Goal: Transaction & Acquisition: Purchase product/service

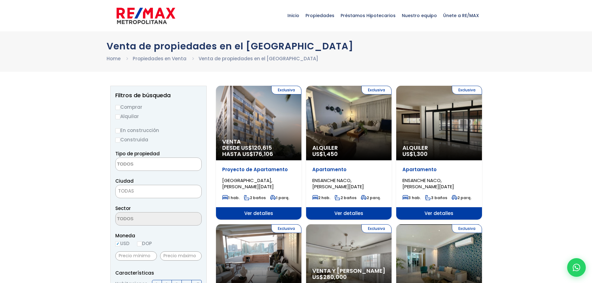
select select
click at [119, 108] on input "Comprar" at bounding box center [117, 107] width 5 height 5
radio input "true"
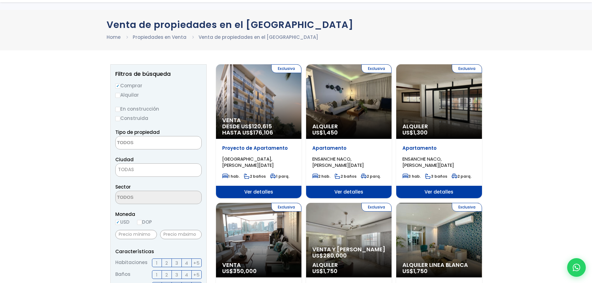
scroll to position [62, 0]
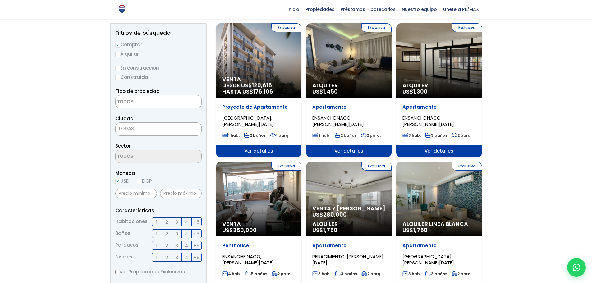
click at [168, 224] on label "2" at bounding box center [167, 222] width 10 height 9
click at [0, 0] on input "2" at bounding box center [0, 0] width 0 height 0
click at [165, 235] on span "2" at bounding box center [166, 234] width 2 height 8
click at [0, 0] on input "2" at bounding box center [0, 0] width 0 height 0
click at [168, 246] on span "2" at bounding box center [166, 246] width 2 height 8
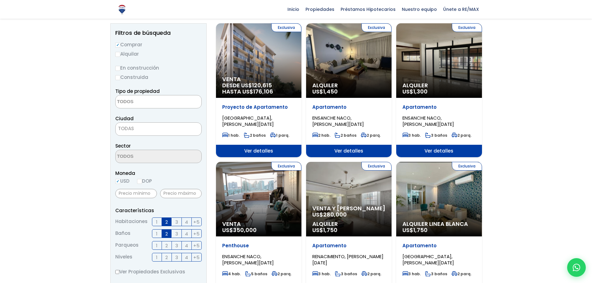
click at [0, 0] on input "2" at bounding box center [0, 0] width 0 height 0
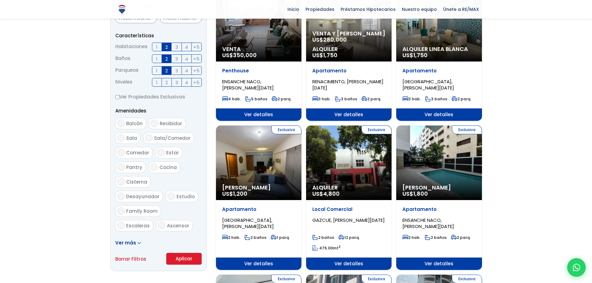
scroll to position [311, 0]
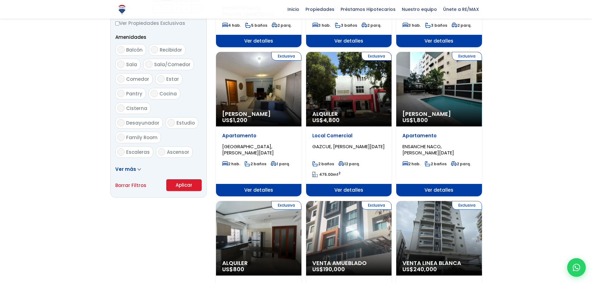
click at [127, 170] on span "Ver más" at bounding box center [125, 169] width 21 height 7
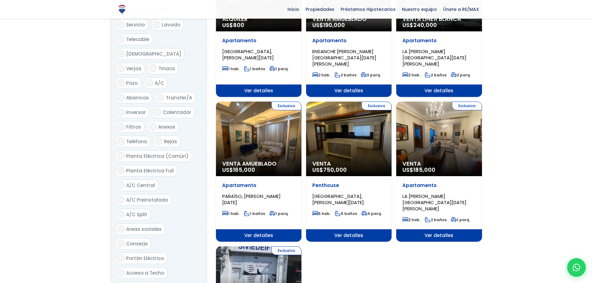
scroll to position [653, 0]
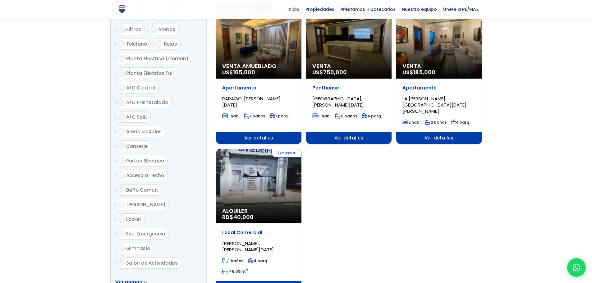
click at [141, 279] on link "Ver menos" at bounding box center [131, 282] width 32 height 7
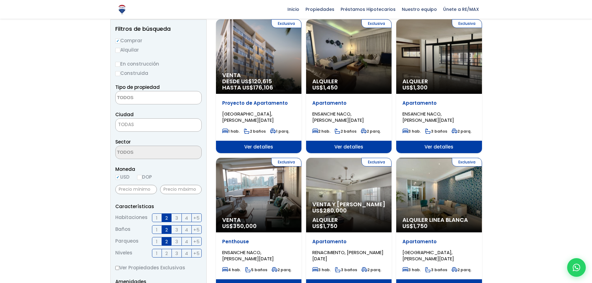
scroll to position [62, 0]
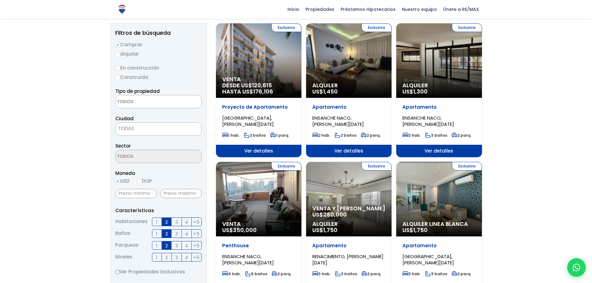
click at [142, 182] on input "DOP" at bounding box center [139, 181] width 5 height 5
radio input "true"
click at [173, 193] on input "text" at bounding box center [181, 193] width 42 height 9
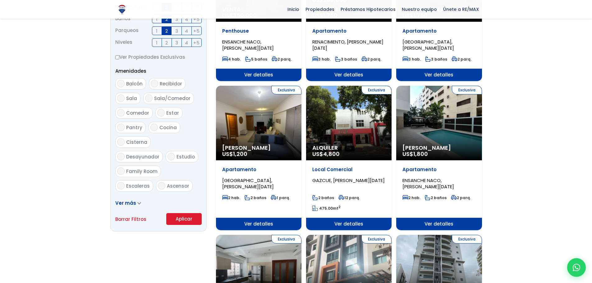
scroll to position [342, 0]
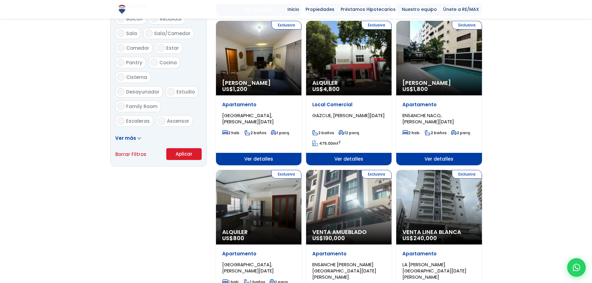
type input "7,000,000"
click at [185, 153] on button "Aplicar" at bounding box center [183, 154] width 35 height 12
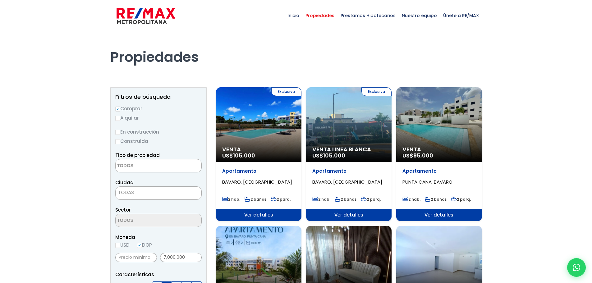
select select
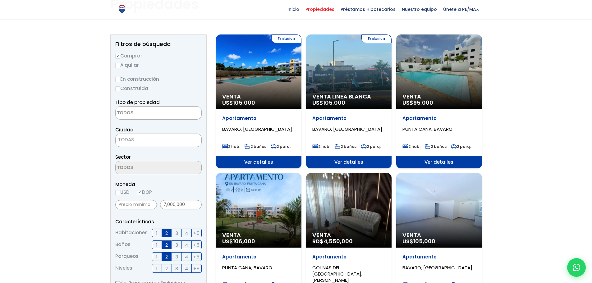
scroll to position [31, 0]
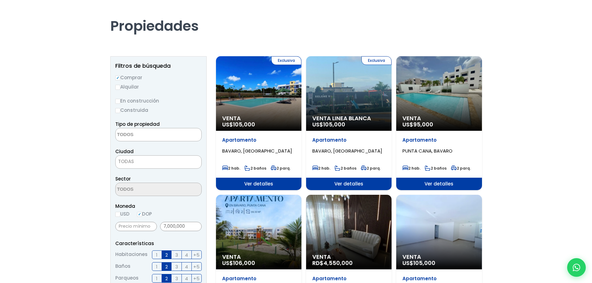
click at [136, 161] on span "TODAS" at bounding box center [159, 161] width 86 height 9
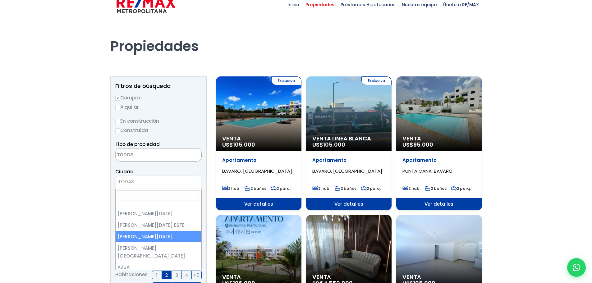
scroll to position [0, 0]
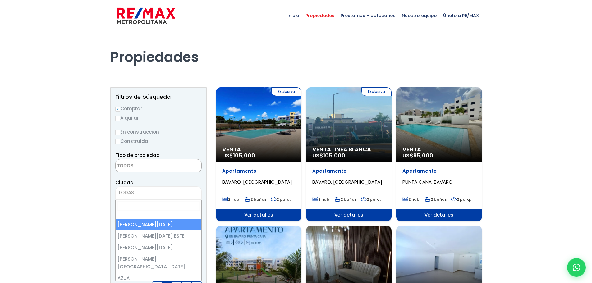
select select "1"
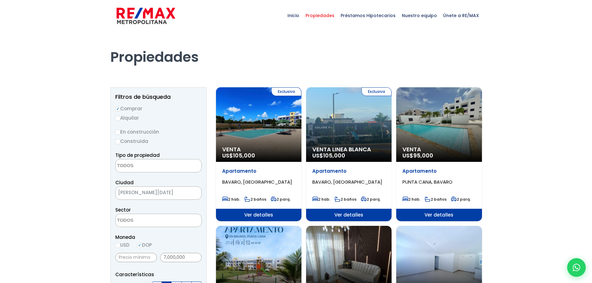
click at [134, 222] on textarea "Search" at bounding box center [146, 220] width 60 height 13
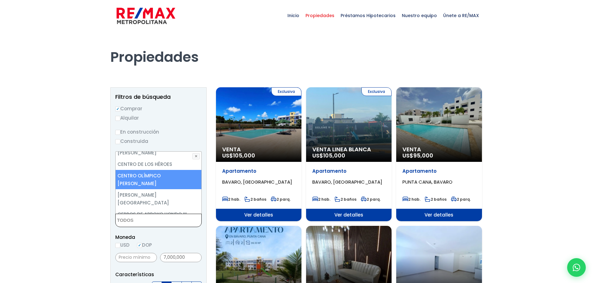
scroll to position [342, 0]
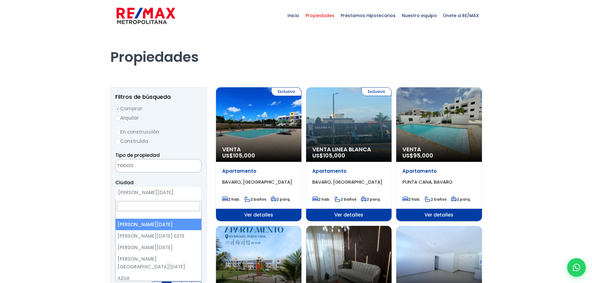
click at [179, 191] on span "SANTO DOMINGO DE GUZMÁN" at bounding box center [151, 192] width 70 height 9
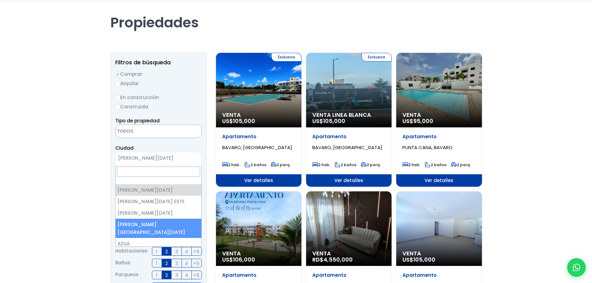
scroll to position [62, 0]
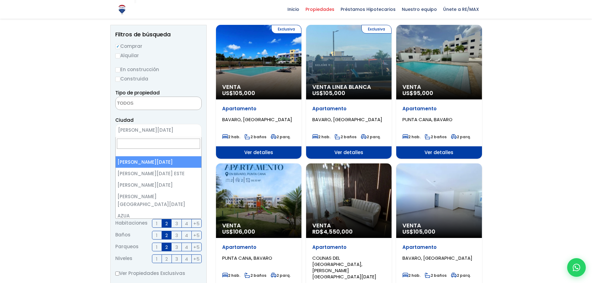
click at [151, 148] on input "Search" at bounding box center [158, 144] width 83 height 10
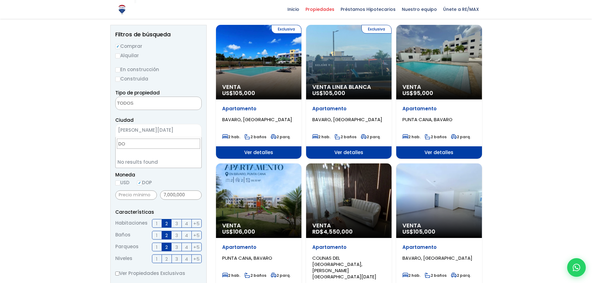
type input "D"
click at [168, 157] on textarea "Search" at bounding box center [146, 158] width 60 height 13
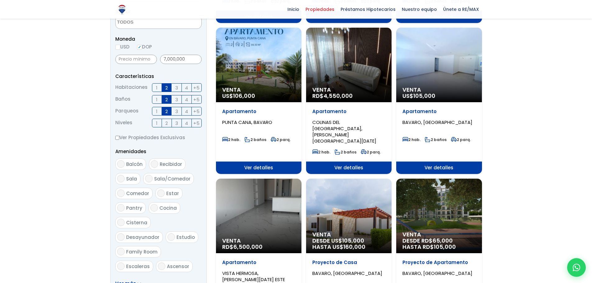
scroll to position [311, 0]
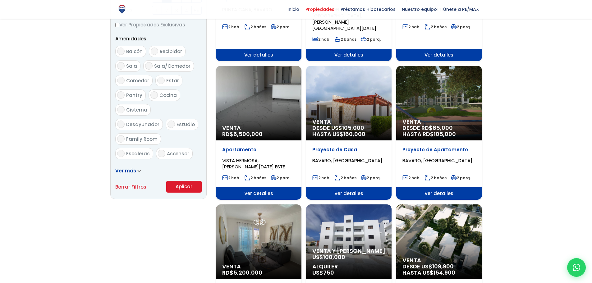
click at [187, 182] on button "Aplicar" at bounding box center [183, 187] width 35 height 12
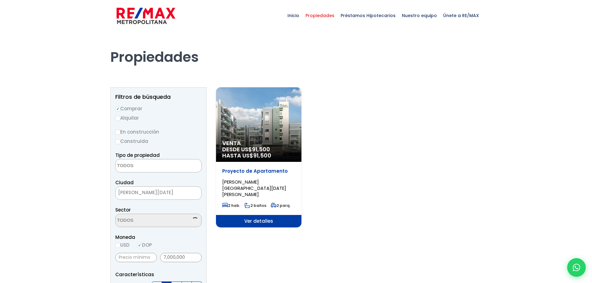
select select
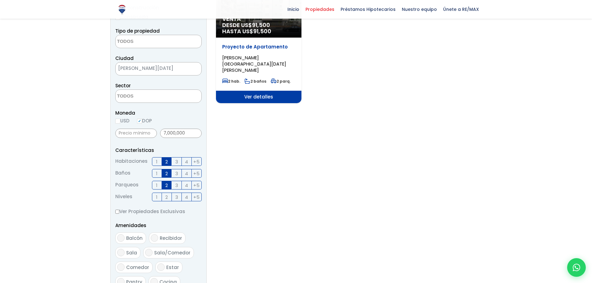
scroll to position [62, 0]
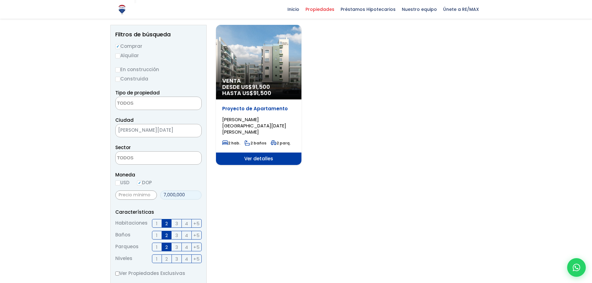
drag, startPoint x: 186, startPoint y: 196, endPoint x: 141, endPoint y: 196, distance: 45.4
click at [141, 196] on div "7,000,000" at bounding box center [158, 195] width 86 height 14
type input "0"
click at [118, 182] on input "USD" at bounding box center [117, 183] width 5 height 5
radio input "true"
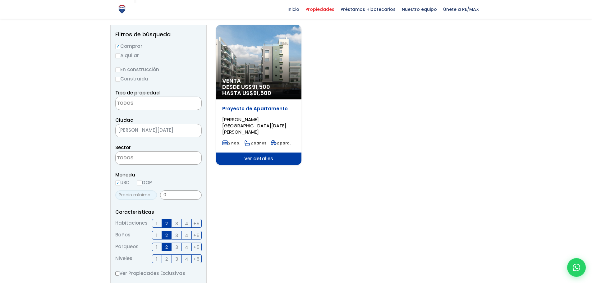
click at [137, 194] on input "text" at bounding box center [136, 195] width 42 height 9
click at [170, 195] on input "0" at bounding box center [181, 195] width 42 height 9
click at [153, 195] on input "text" at bounding box center [136, 195] width 42 height 9
type input "90,000"
click at [167, 195] on input "0" at bounding box center [181, 195] width 42 height 9
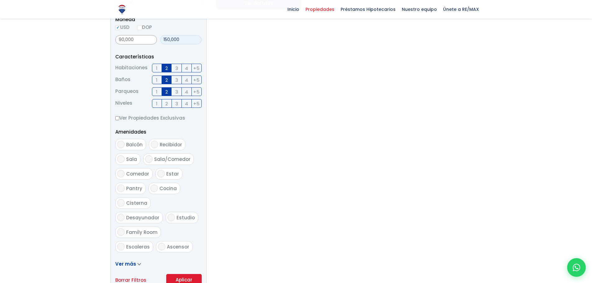
scroll to position [311, 0]
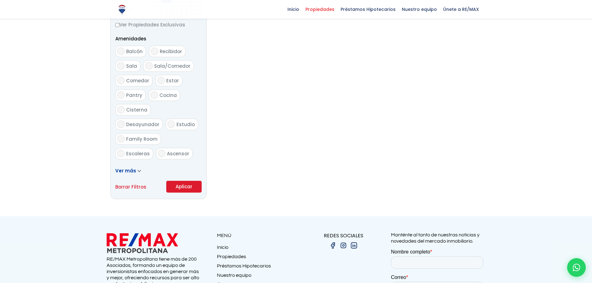
type input "150,000"
click at [182, 189] on button "Aplicar" at bounding box center [183, 187] width 35 height 12
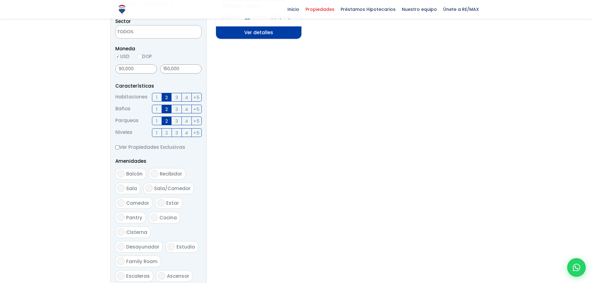
scroll to position [253, 0]
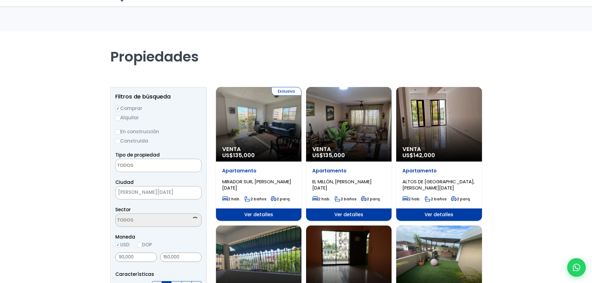
select select
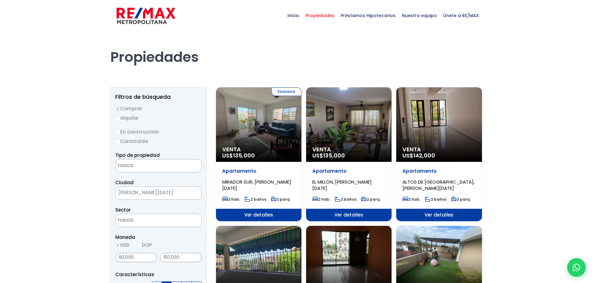
click at [262, 214] on span "Ver detalles" at bounding box center [258, 215] width 85 height 12
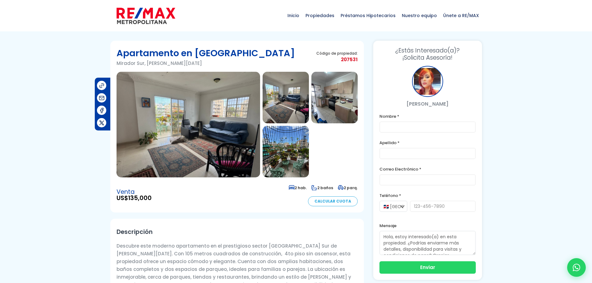
click at [284, 112] on img at bounding box center [286, 98] width 46 height 52
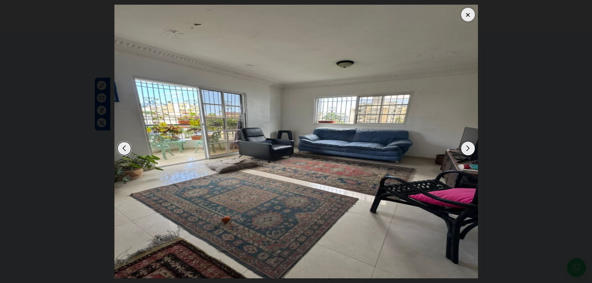
click at [469, 143] on div "Next slide" at bounding box center [468, 149] width 14 height 14
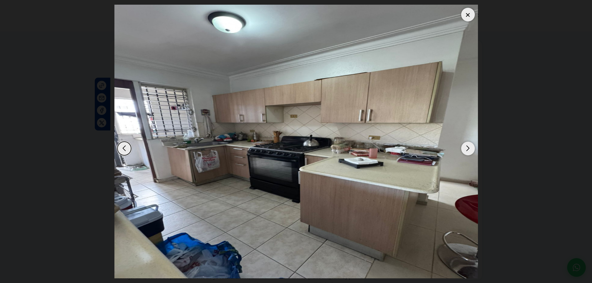
click at [469, 143] on div "Next slide" at bounding box center [468, 149] width 14 height 14
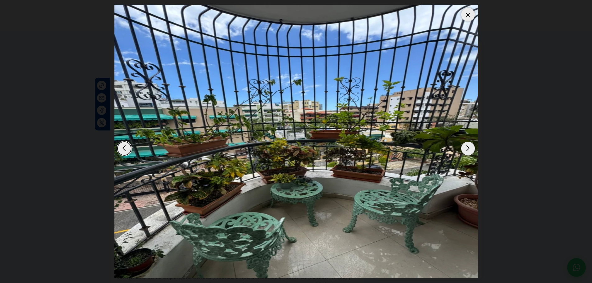
click at [469, 143] on div "Next slide" at bounding box center [468, 149] width 14 height 14
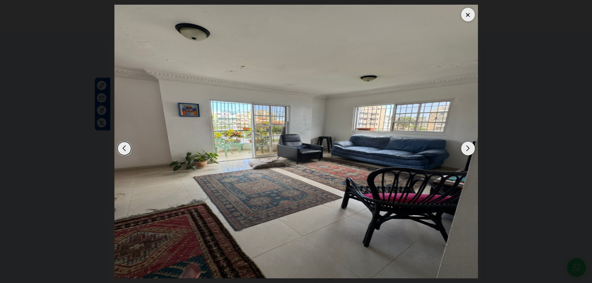
click at [469, 143] on div "Next slide" at bounding box center [468, 149] width 14 height 14
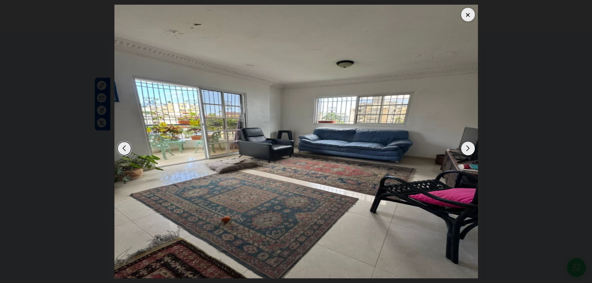
click at [469, 143] on div "Next slide" at bounding box center [468, 149] width 14 height 14
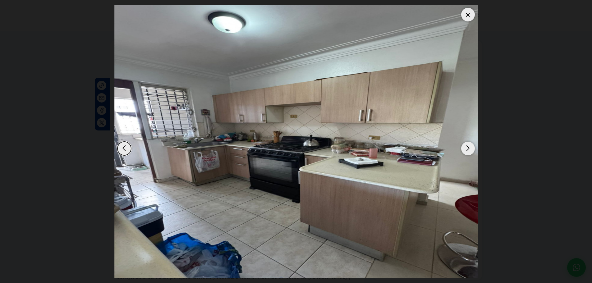
click at [469, 143] on div "Next slide" at bounding box center [468, 149] width 14 height 14
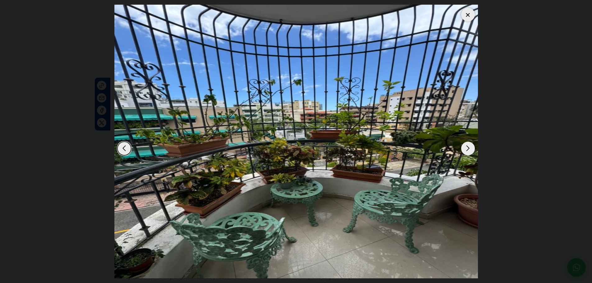
click at [469, 143] on div "Next slide" at bounding box center [468, 149] width 14 height 14
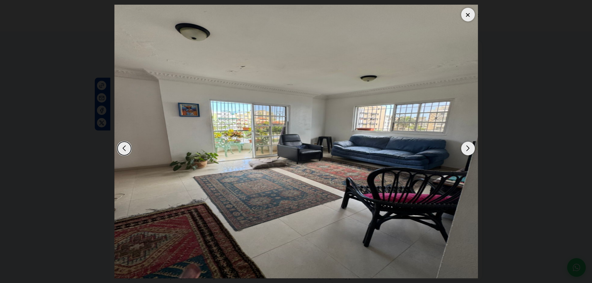
click at [469, 143] on div "Next slide" at bounding box center [468, 149] width 14 height 14
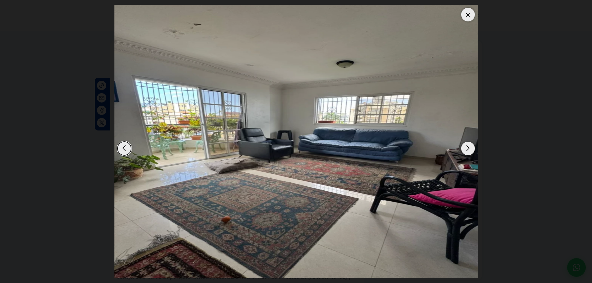
click at [467, 17] on div at bounding box center [468, 15] width 14 height 14
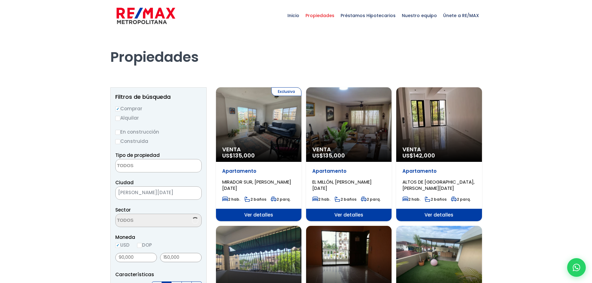
select select
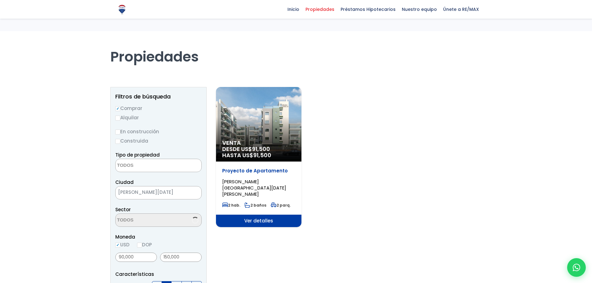
select select
